Goal: Information Seeking & Learning: Learn about a topic

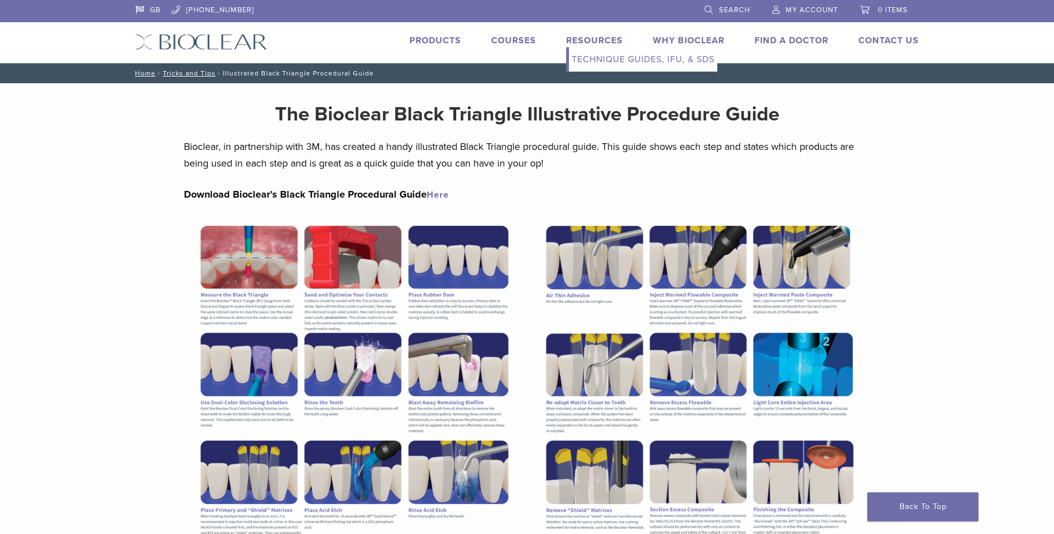
click at [585, 43] on link "Resources" at bounding box center [594, 40] width 57 height 11
click at [703, 38] on link "Why Bioclear" at bounding box center [689, 40] width 72 height 11
click at [685, 34] on li "Why Bioclear" at bounding box center [689, 40] width 72 height 13
click at [670, 41] on link "Why Bioclear" at bounding box center [689, 40] width 72 height 11
click at [432, 39] on link "Products" at bounding box center [435, 40] width 52 height 11
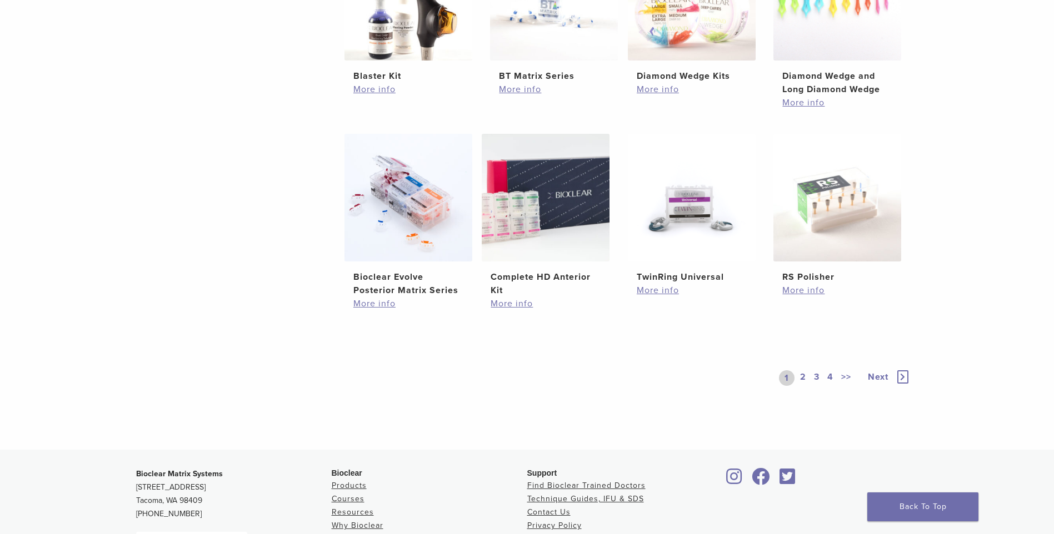
scroll to position [889, 0]
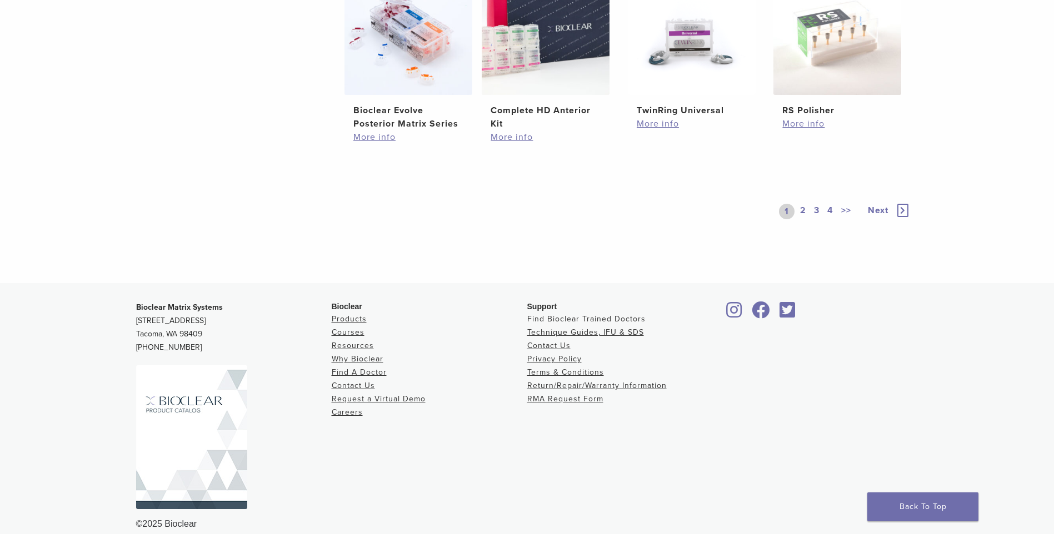
click at [610, 318] on link "Find Bioclear Trained Doctors" at bounding box center [586, 318] width 118 height 9
click at [563, 318] on link "Find Bioclear Trained Doctors" at bounding box center [586, 318] width 118 height 9
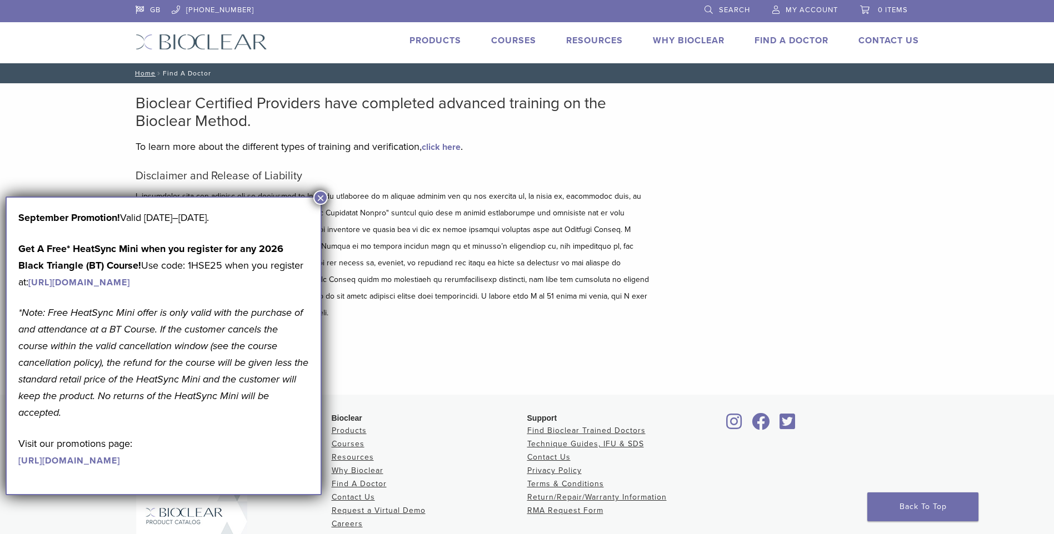
click at [322, 198] on button "×" at bounding box center [320, 198] width 14 height 14
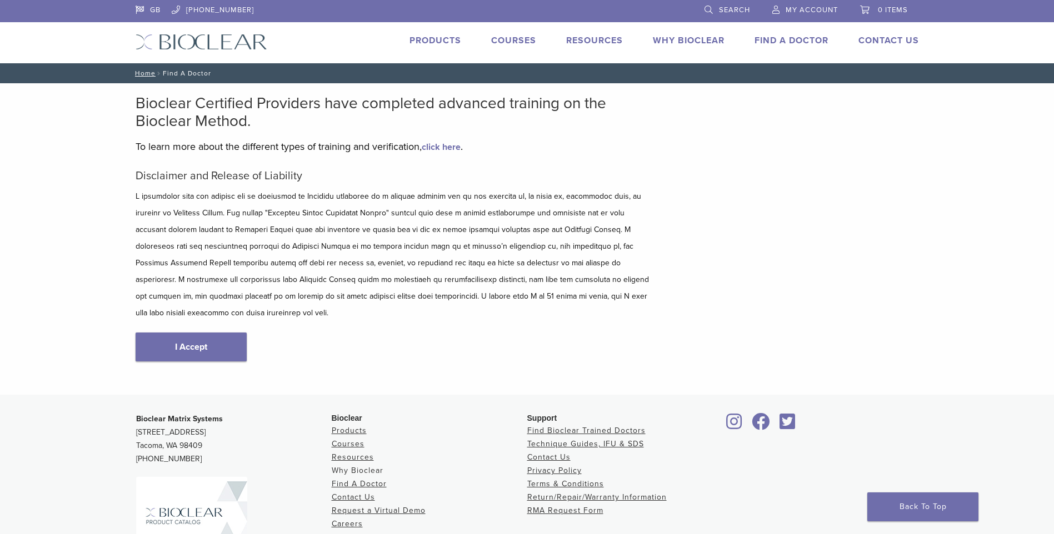
click at [348, 466] on link "Why Bioclear" at bounding box center [358, 470] width 52 height 9
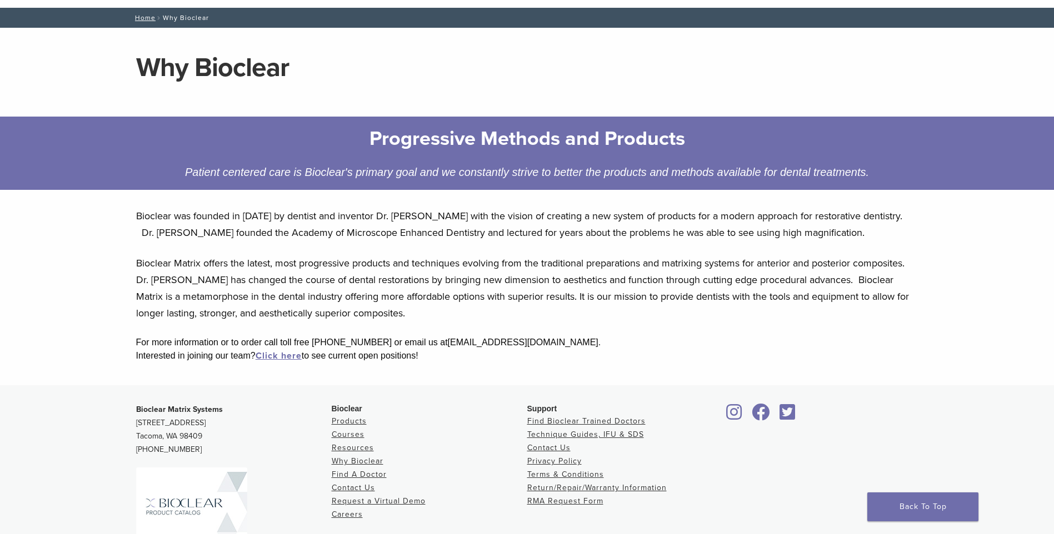
scroll to position [111, 0]
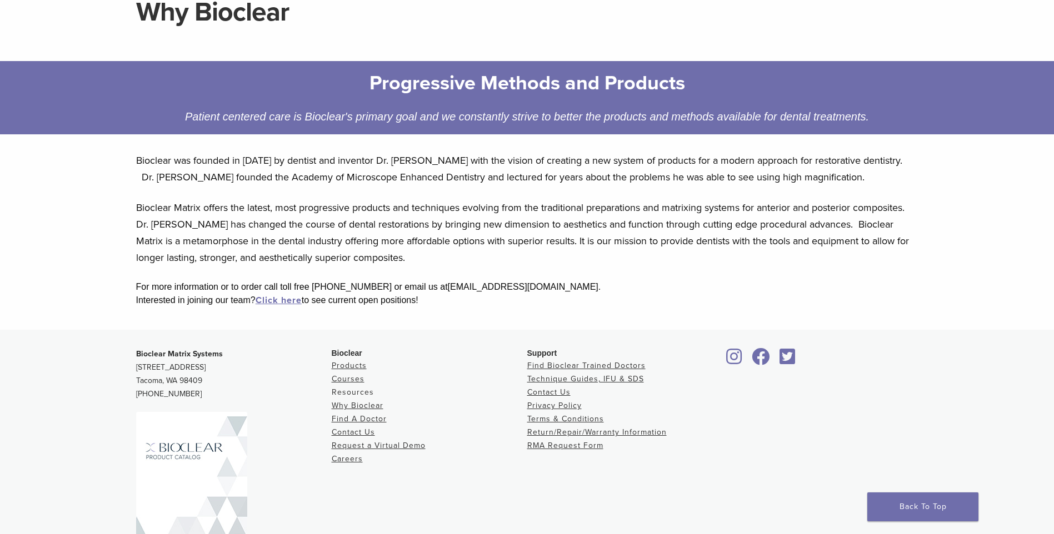
click at [357, 393] on link "Resources" at bounding box center [353, 392] width 42 height 9
